Goal: Information Seeking & Learning: Learn about a topic

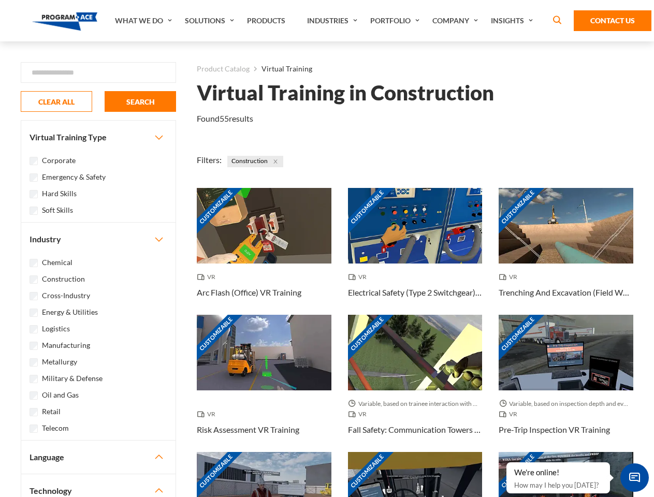
click at [144, 21] on link "What We Do" at bounding box center [145, 20] width 70 height 41
click at [211, 21] on link "Solutions" at bounding box center [211, 20] width 62 height 41
click at [333, 21] on link "Industries" at bounding box center [333, 20] width 63 height 41
click at [457, 21] on link "Company" at bounding box center [456, 20] width 59 height 41
click at [514, 21] on link "Insights" at bounding box center [513, 20] width 55 height 41
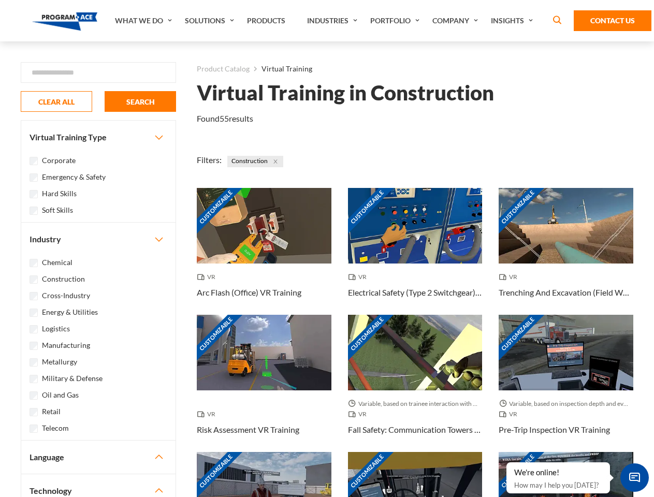
click at [0, 0] on div "Blog White Papers News" at bounding box center [0, 0] width 0 height 0
click at [0, 0] on strong "How Virtual Learning Can Enhance Workforce Productivity: A Guide for L&D Manage…" at bounding box center [0, 0] width 0 height 0
click at [634, 477] on span "Minimize live chat window" at bounding box center [635, 478] width 38 height 38
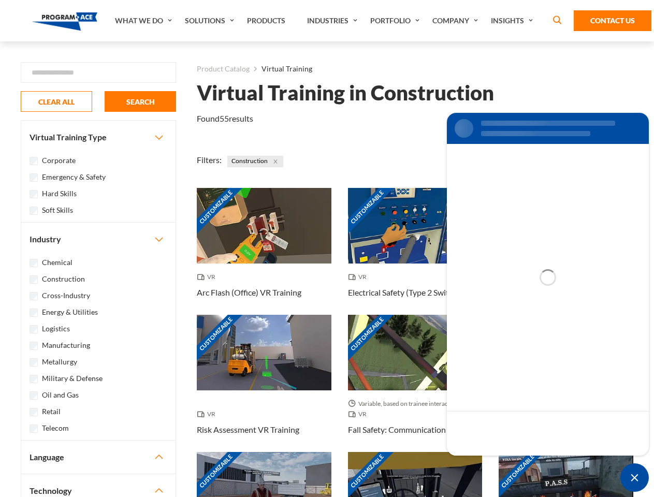
click at [507, 463] on div "Customizable" at bounding box center [566, 490] width 135 height 76
